Goal: Task Accomplishment & Management: Manage account settings

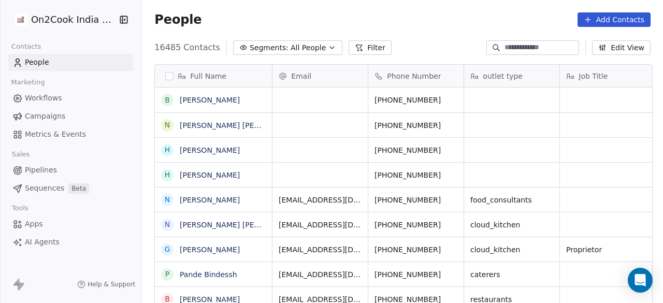
scroll to position [259, 515]
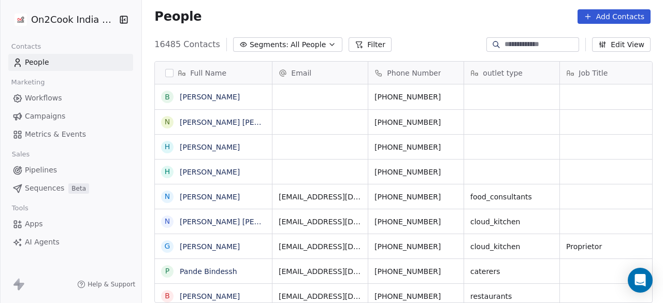
click at [432, 31] on div "People Add Contacts" at bounding box center [402, 16] width 521 height 39
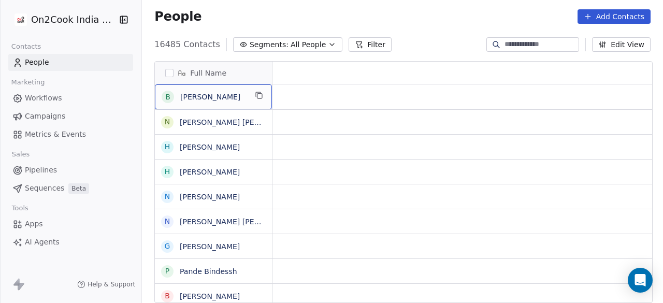
scroll to position [0, 0]
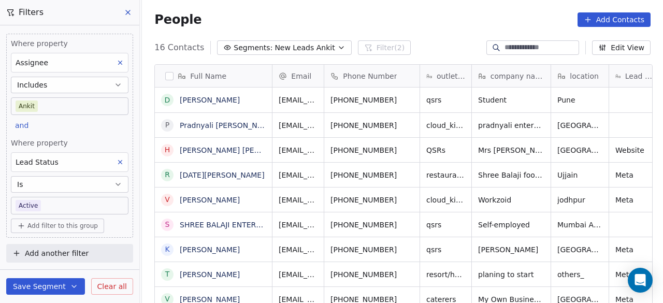
scroll to position [259, 515]
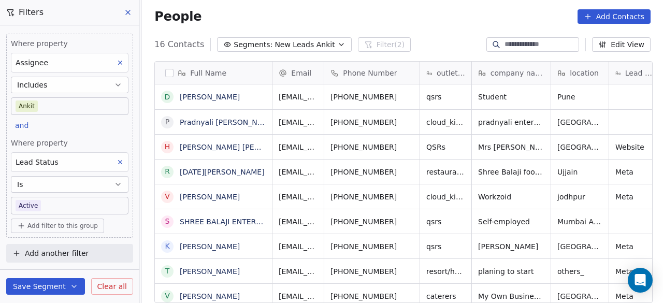
click at [408, 15] on div "People Add Contacts" at bounding box center [402, 16] width 496 height 15
